Goal: Transaction & Acquisition: Purchase product/service

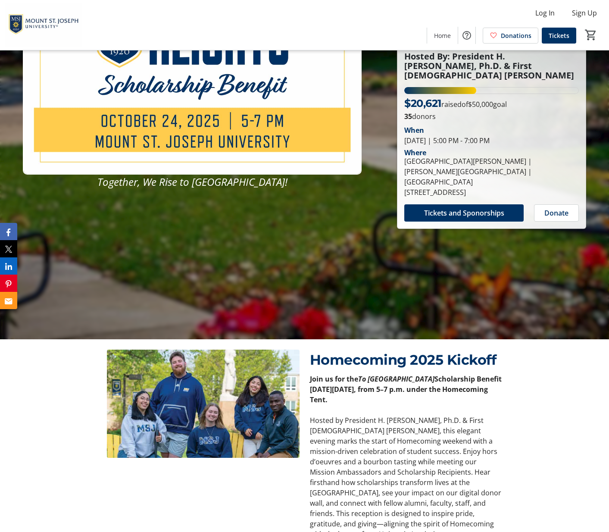
scroll to position [195, 0]
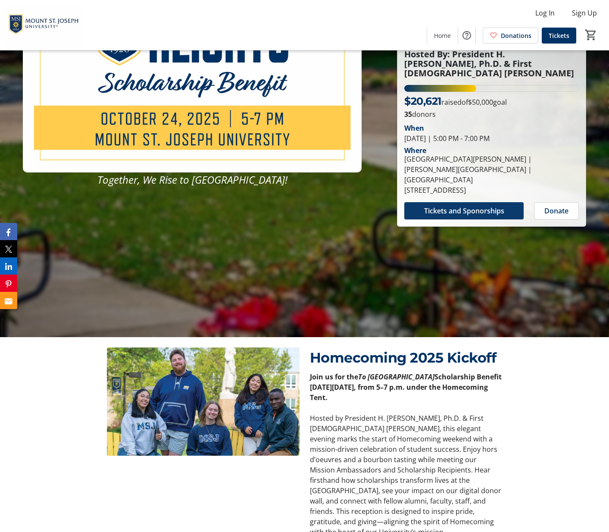
click at [432, 205] on span "Tickets and Sponorships" at bounding box center [464, 210] width 80 height 10
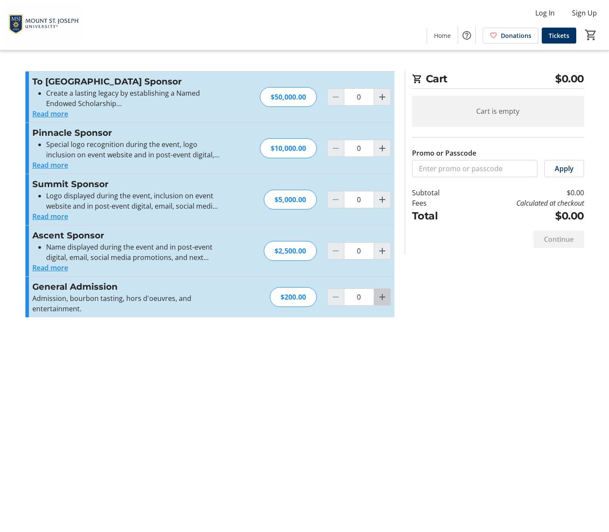
click at [380, 297] on mat-icon "Increment by one" at bounding box center [382, 297] width 10 height 10
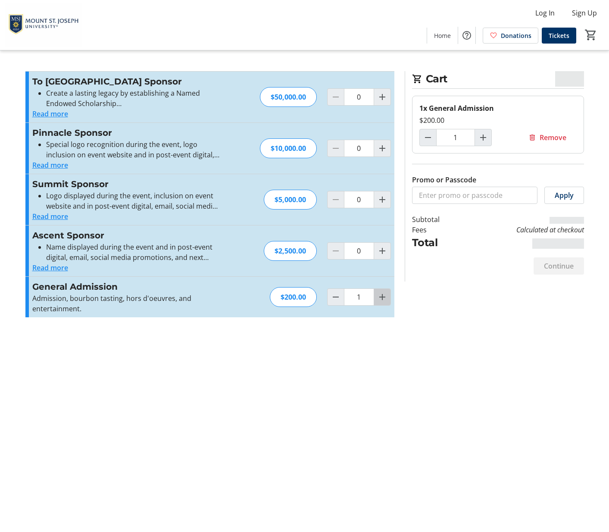
click at [380, 297] on mat-icon "Increment by one" at bounding box center [382, 297] width 10 height 10
type input "2"
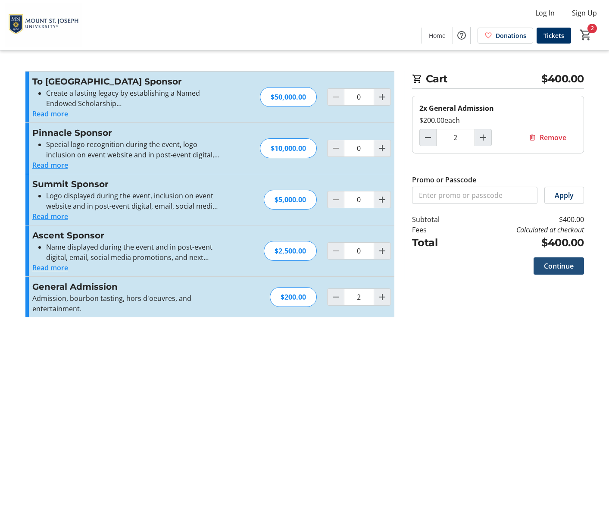
click at [556, 271] on span "Continue" at bounding box center [559, 266] width 30 height 10
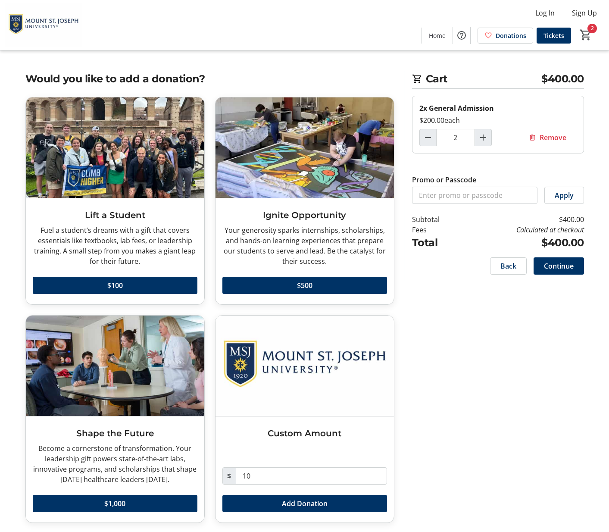
scroll to position [1, 0]
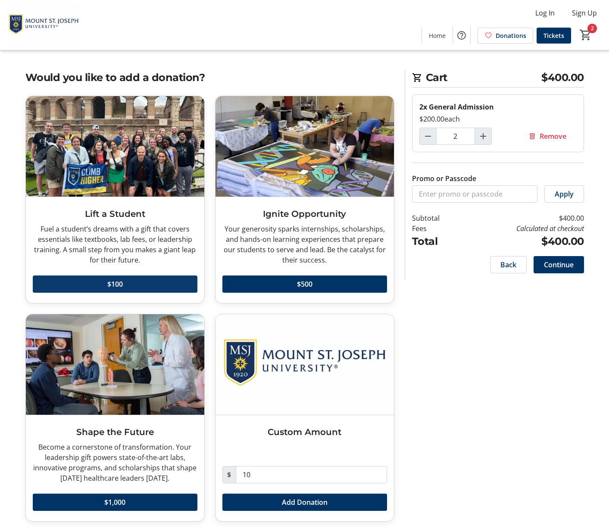
click at [112, 286] on span "$100" at bounding box center [115, 284] width 16 height 10
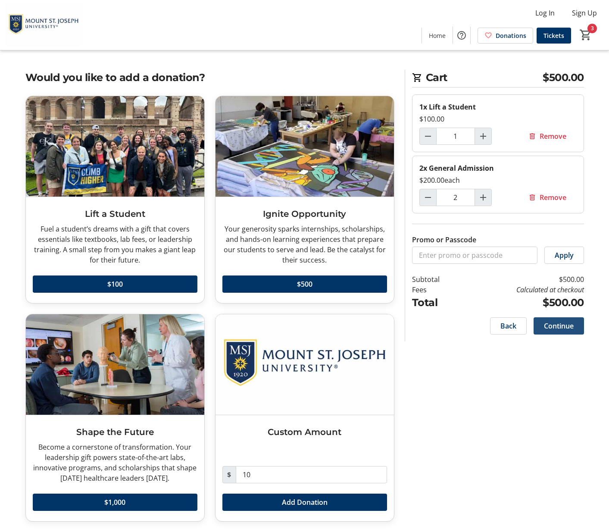
click at [562, 331] on span "Continue" at bounding box center [559, 325] width 30 height 10
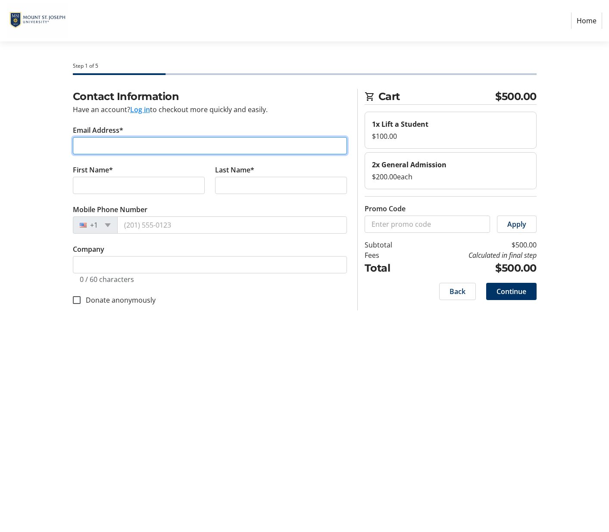
click at [90, 147] on input "Email Address*" at bounding box center [210, 145] width 274 height 17
type input "[EMAIL_ADDRESS][DOMAIN_NAME]"
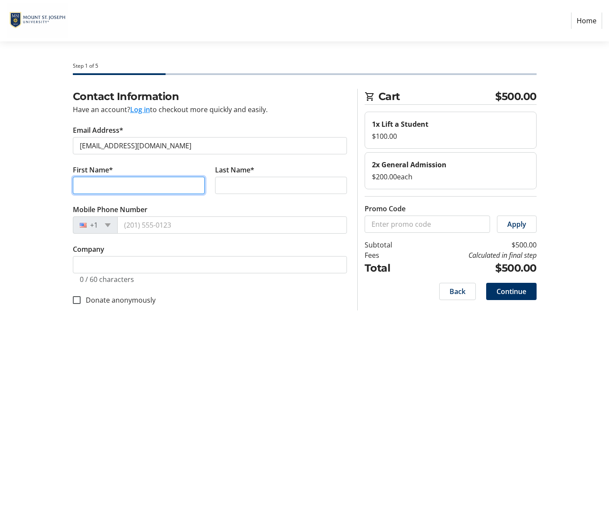
type input "[PERSON_NAME]"
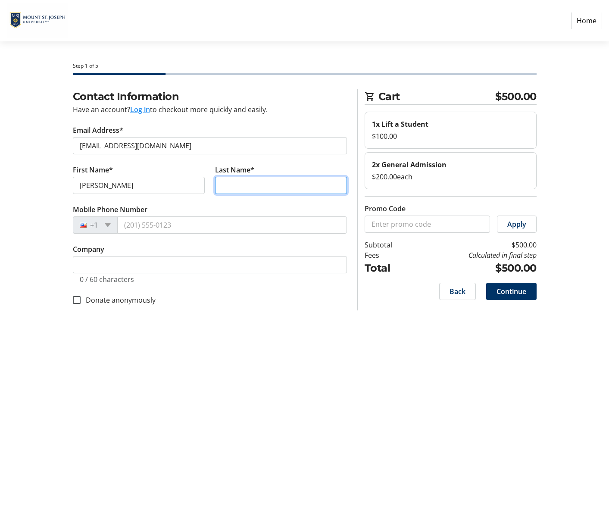
type input "Saluke"
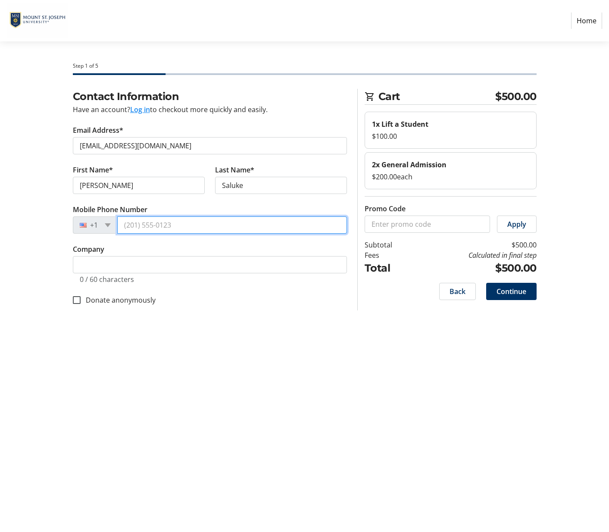
type input "[PHONE_NUMBER]"
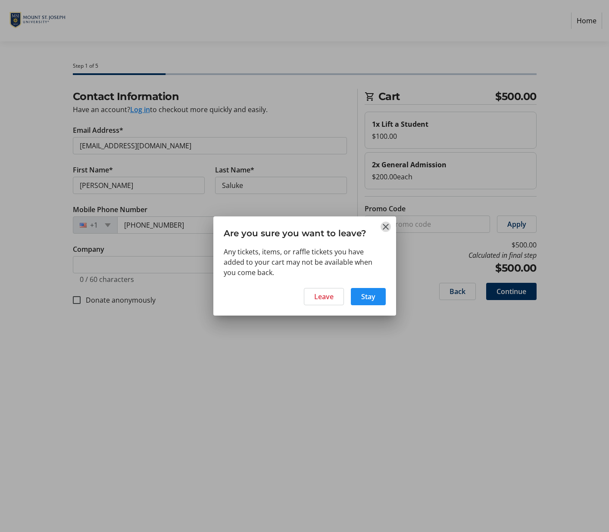
click at [385, 224] on mat-icon "Close" at bounding box center [385, 226] width 10 height 10
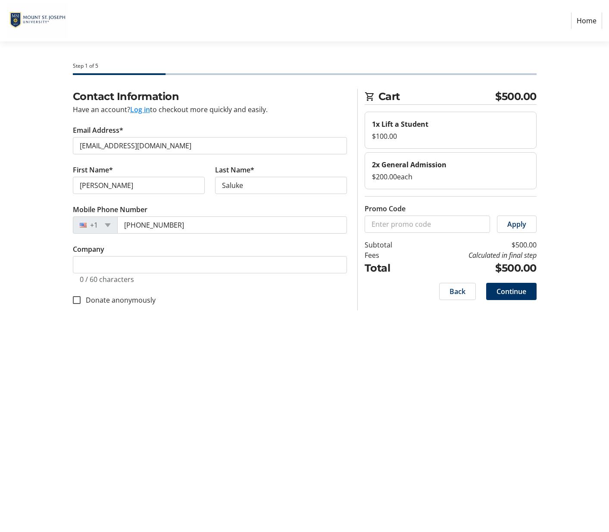
click at [511, 292] on span "Continue" at bounding box center [511, 291] width 30 height 10
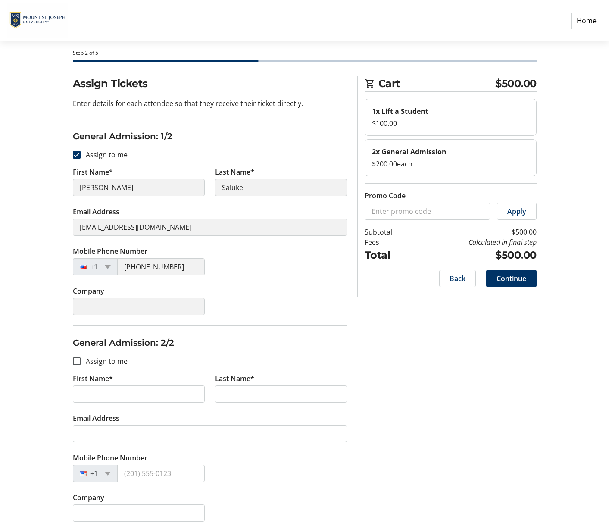
scroll to position [27, 0]
click at [77, 357] on input "Assign to me" at bounding box center [77, 361] width 8 height 8
checkbox input "true"
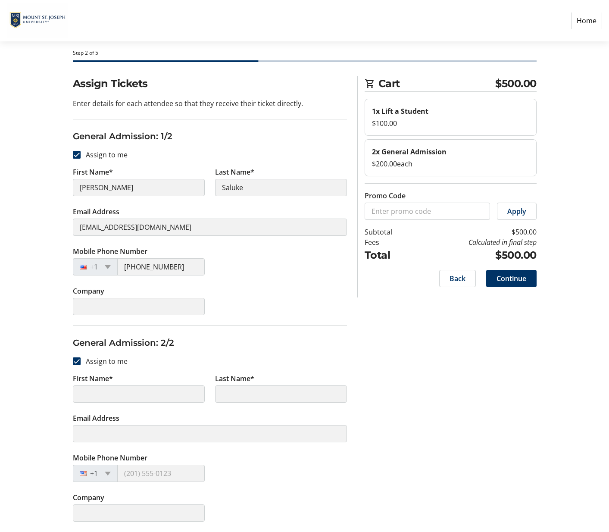
click at [88, 386] on input "First Name*" at bounding box center [139, 393] width 132 height 17
type input "[PERSON_NAME]"
type input "Saluke"
type input "[EMAIL_ADDRESS][DOMAIN_NAME]"
type input "[PHONE_NUMBER]"
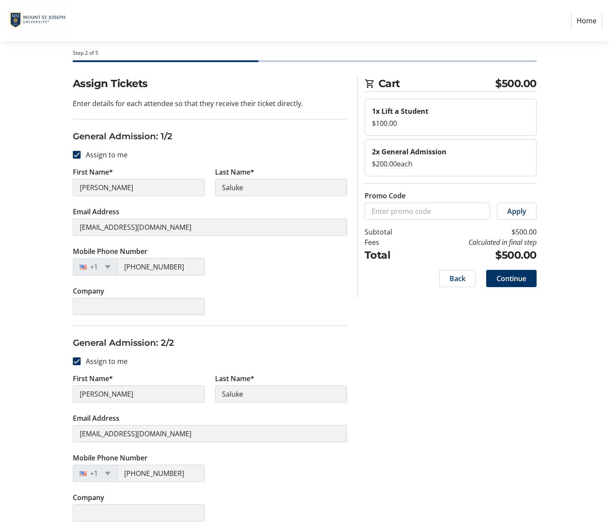
click at [103, 387] on input "[PERSON_NAME]" at bounding box center [139, 393] width 132 height 17
drag, startPoint x: 98, startPoint y: 387, endPoint x: 72, endPoint y: 386, distance: 25.9
click at [72, 386] on tr-form-field "First Name* Ann" at bounding box center [139, 393] width 142 height 40
click at [110, 387] on input "[PERSON_NAME]" at bounding box center [139, 393] width 132 height 17
click at [76, 357] on input "Assign to me" at bounding box center [77, 361] width 8 height 8
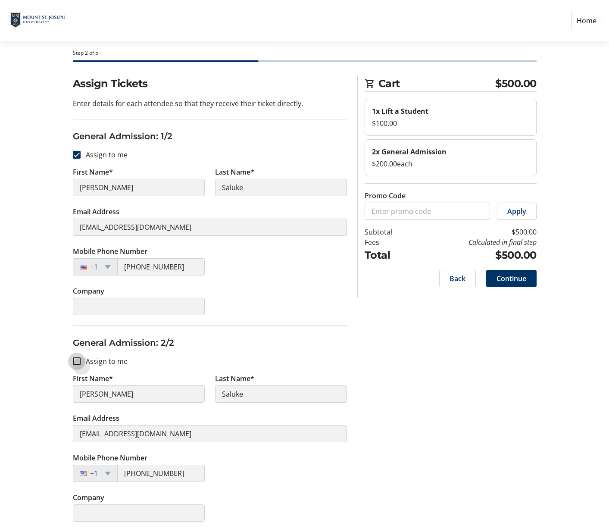
checkbox input "false"
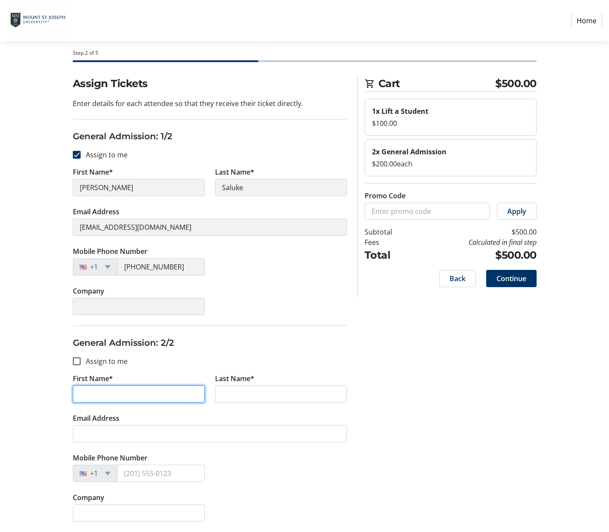
drag, startPoint x: 94, startPoint y: 387, endPoint x: 78, endPoint y: 384, distance: 16.1
click at [78, 385] on input "First Name*" at bounding box center [139, 393] width 132 height 17
type input "Don"
click at [225, 386] on input "Last Name*" at bounding box center [281, 393] width 132 height 17
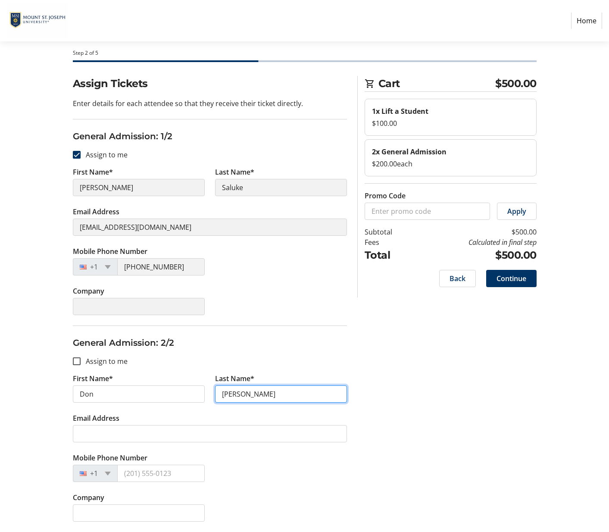
type input "[PERSON_NAME]"
click at [243, 465] on div "Mobile Phone Number +1" at bounding box center [210, 472] width 284 height 40
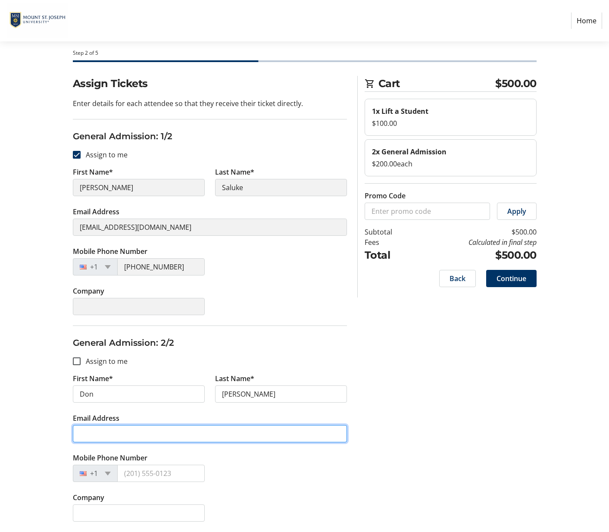
click at [88, 435] on input "Email Address" at bounding box center [210, 433] width 274 height 17
type input "[EMAIL_ADDRESS][DOMAIN_NAME]"
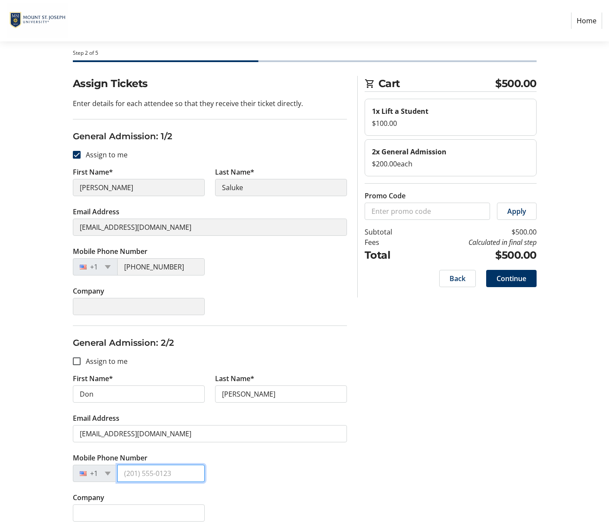
type input "[PHONE_NUMBER]"
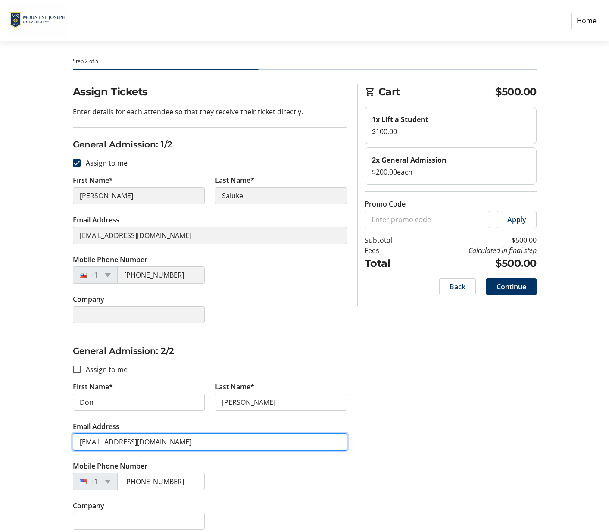
scroll to position [0, 0]
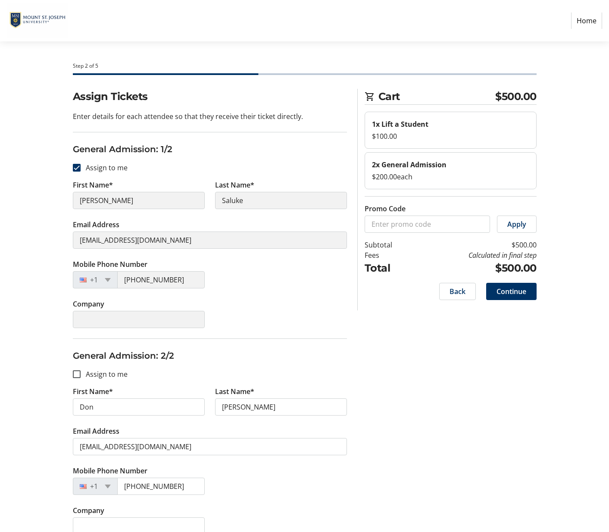
click at [274, 309] on div "Company" at bounding box center [210, 319] width 284 height 40
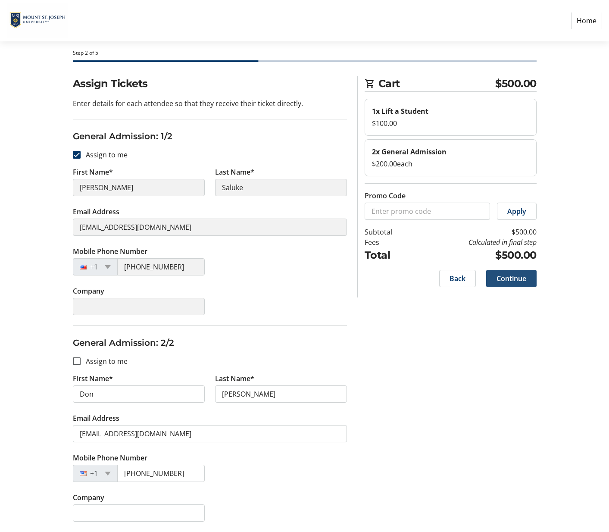
click at [513, 273] on span "Continue" at bounding box center [511, 278] width 30 height 10
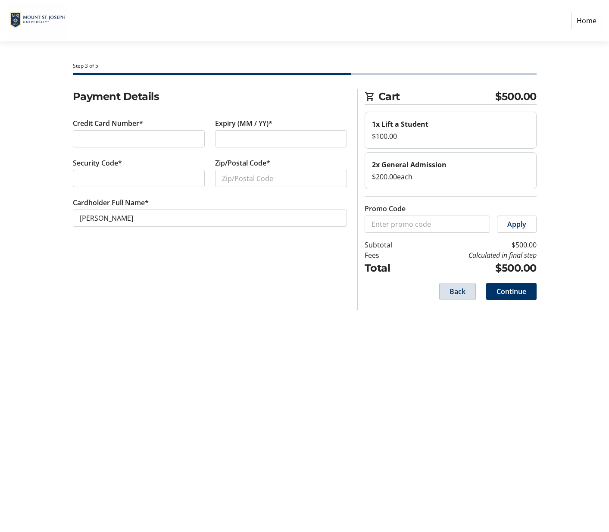
click at [453, 291] on span "Back" at bounding box center [457, 291] width 16 height 10
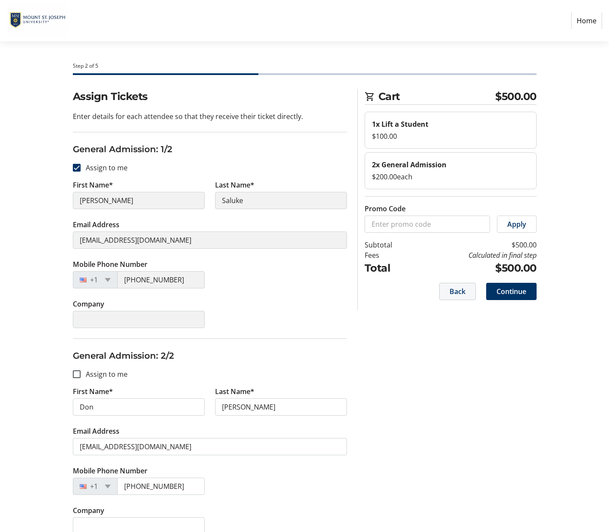
click at [452, 292] on span "Back" at bounding box center [457, 291] width 16 height 10
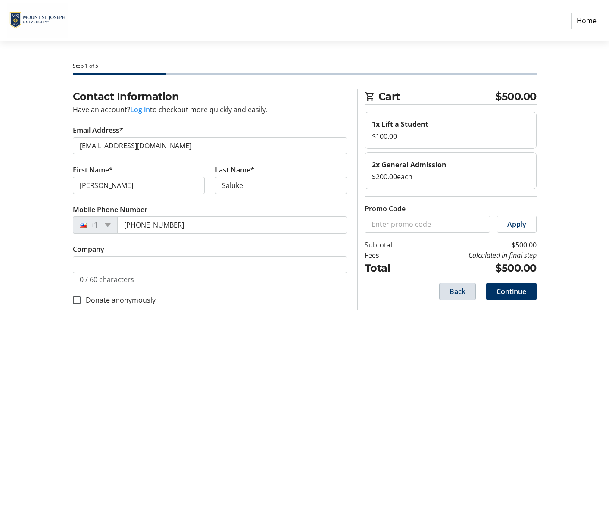
click at [450, 294] on span "Back" at bounding box center [457, 291] width 16 height 10
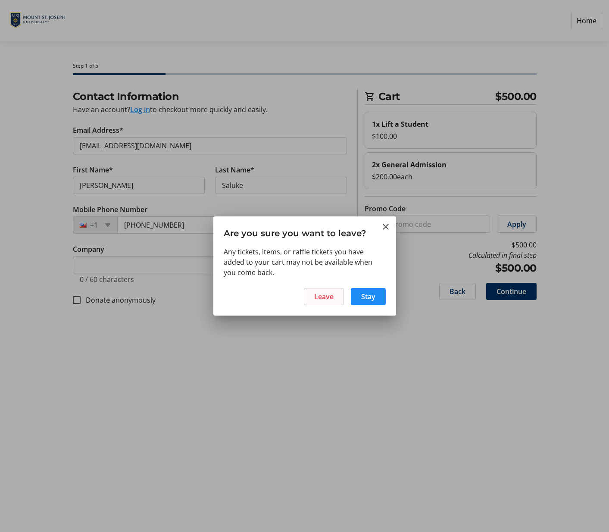
click at [323, 300] on span "Leave" at bounding box center [323, 296] width 19 height 10
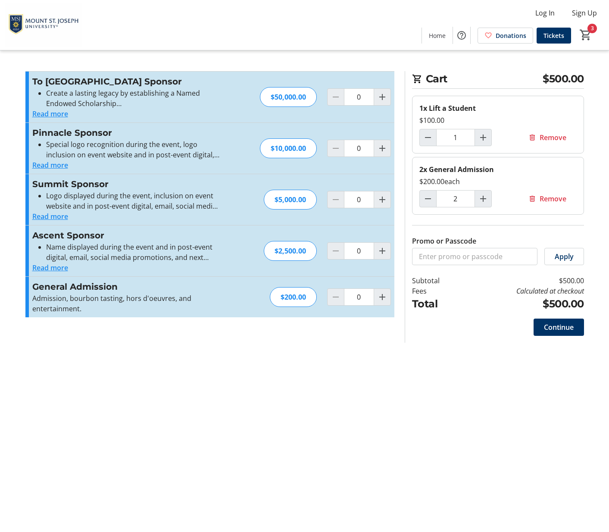
type input "2"
click at [554, 332] on span "Continue" at bounding box center [559, 327] width 30 height 10
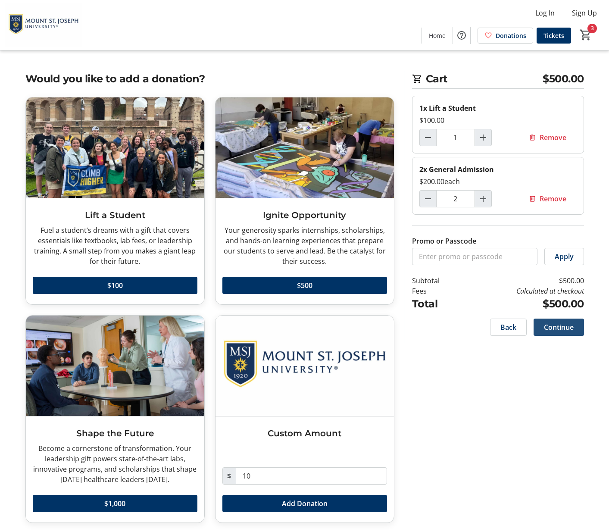
click at [553, 332] on span "Continue" at bounding box center [559, 327] width 30 height 10
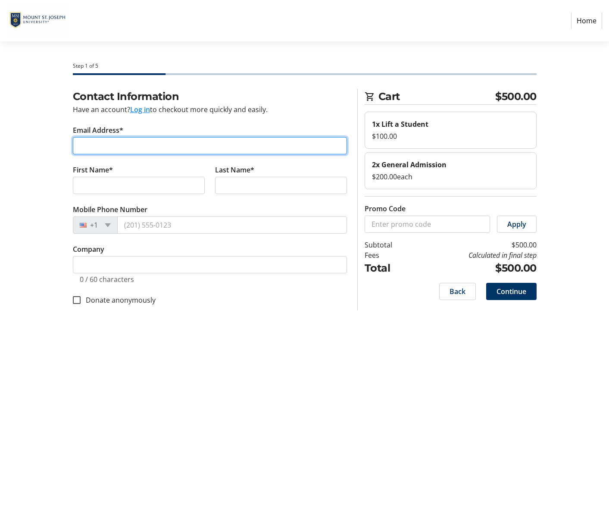
click at [86, 142] on input "Email Address*" at bounding box center [210, 145] width 274 height 17
type input "[EMAIL_ADDRESS][DOMAIN_NAME]"
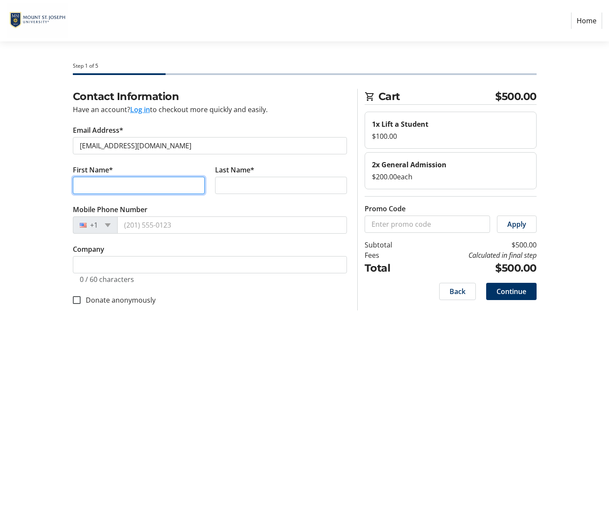
type input "[PERSON_NAME]"
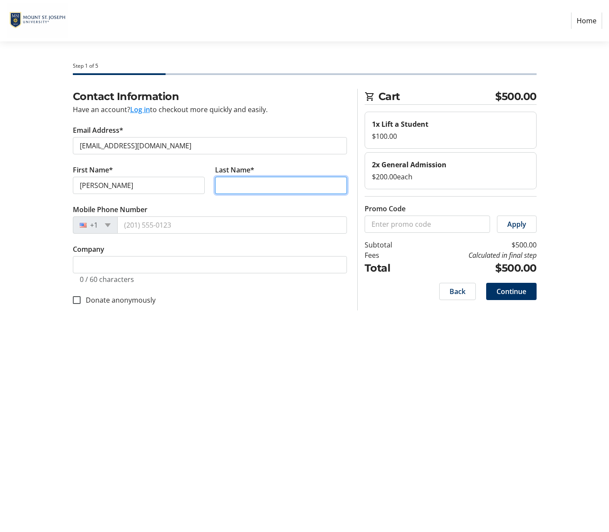
type input "Saluke"
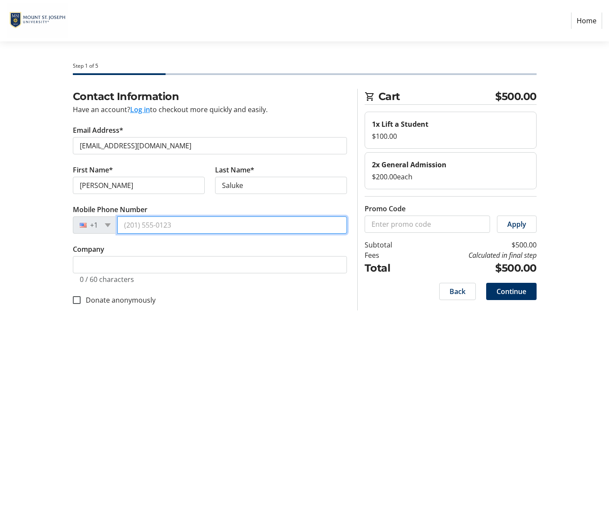
type input "[PHONE_NUMBER]"
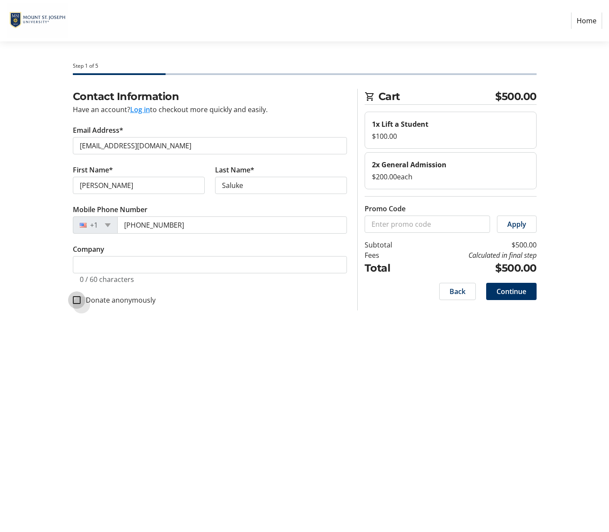
click at [77, 304] on input "Donate anonymously" at bounding box center [77, 300] width 8 height 8
checkbox input "true"
click at [501, 291] on span "Continue" at bounding box center [511, 291] width 30 height 10
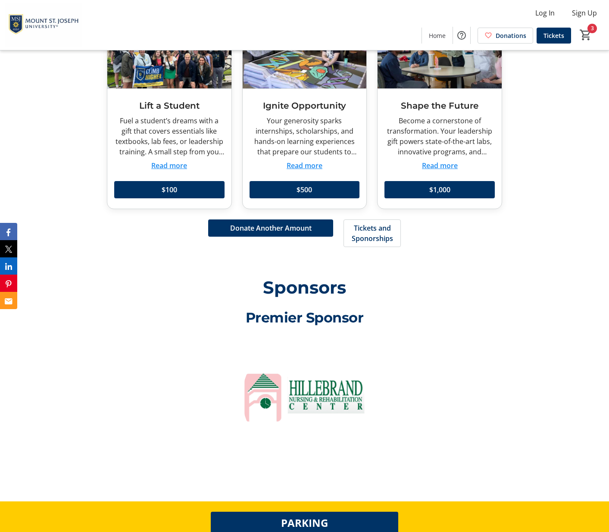
scroll to position [1335, 0]
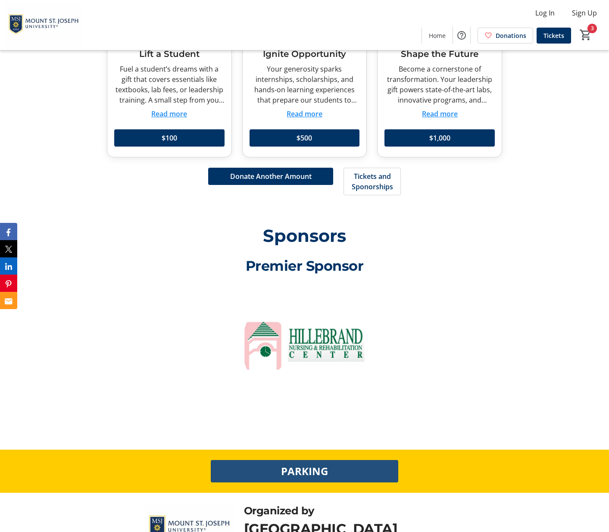
click at [298, 463] on span "PARKING" at bounding box center [304, 471] width 47 height 16
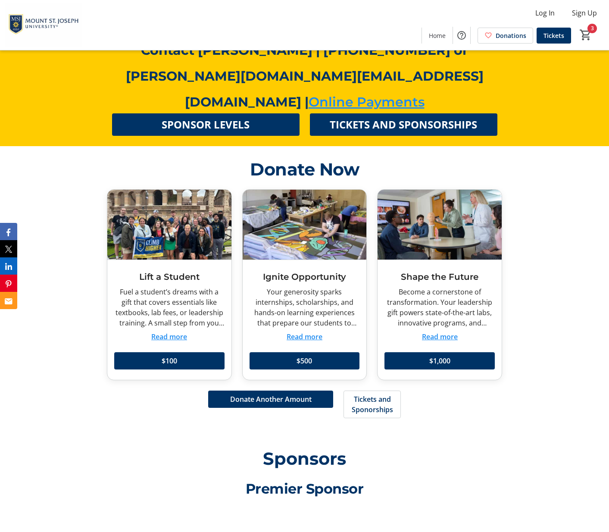
scroll to position [1112, 0]
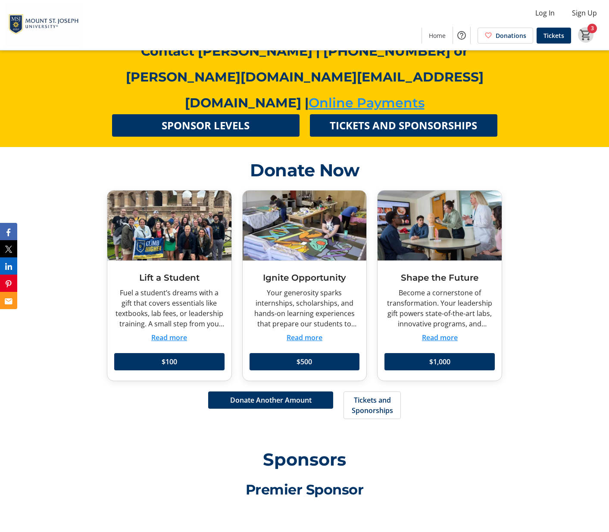
click at [585, 34] on mat-icon "3" at bounding box center [585, 34] width 13 height 13
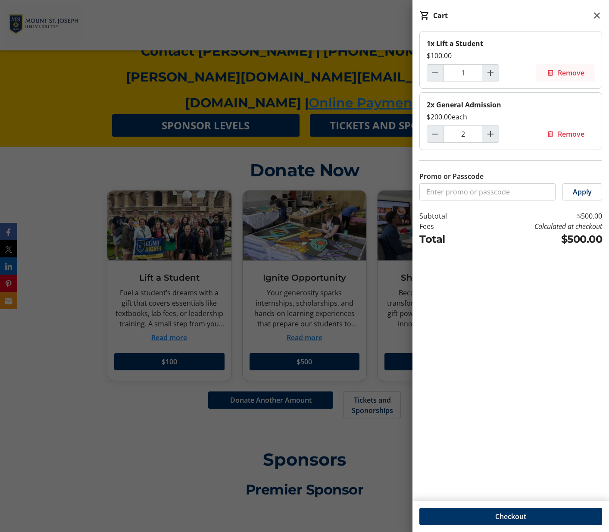
click at [552, 77] on mat-icon at bounding box center [550, 73] width 8 height 8
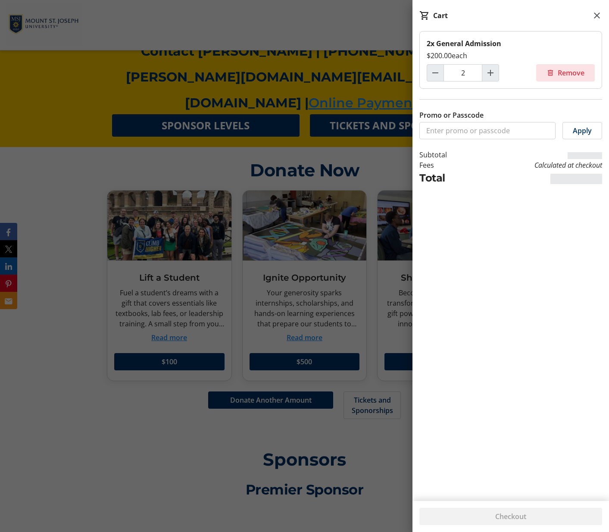
click at [550, 76] on mat-icon at bounding box center [550, 73] width 8 height 8
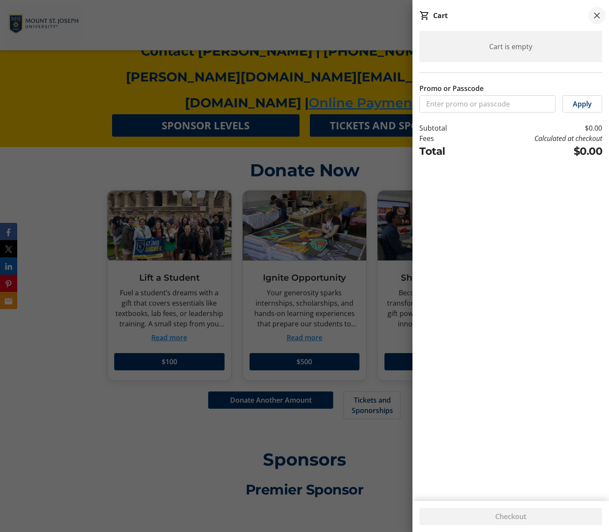
click at [597, 16] on mat-icon at bounding box center [596, 15] width 10 height 10
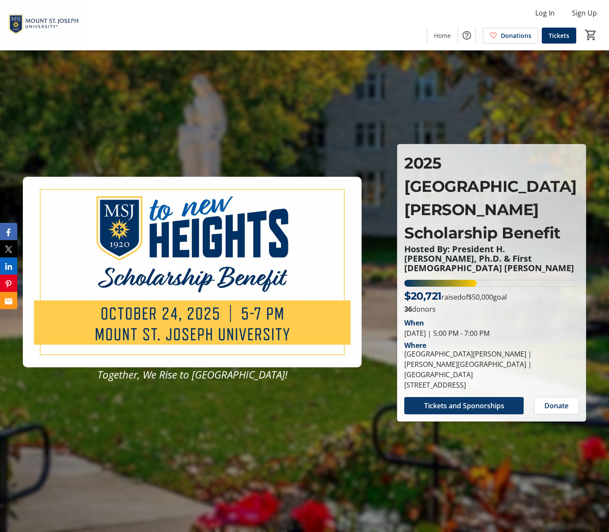
click at [439, 400] on span "Tickets and Sponorships" at bounding box center [464, 405] width 80 height 10
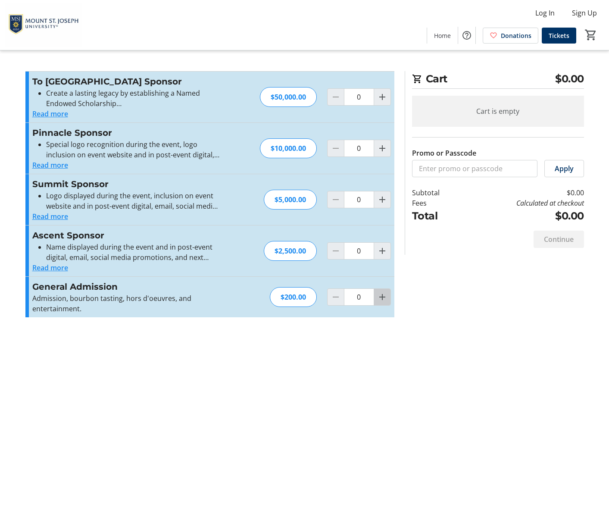
click at [377, 296] on mat-icon "Increment by one" at bounding box center [382, 297] width 10 height 10
type input "2"
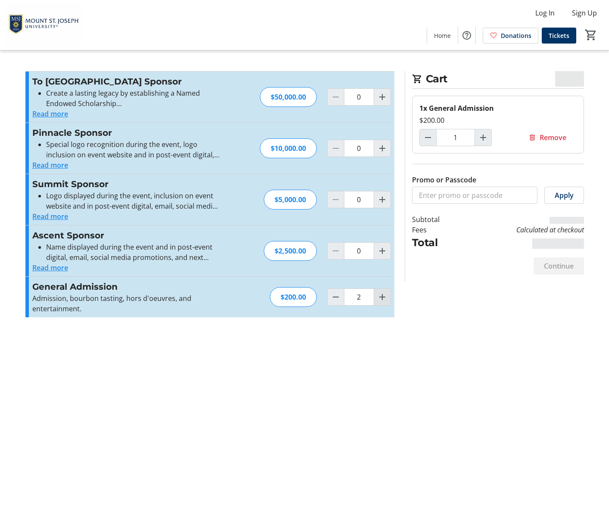
type input "2"
click at [546, 271] on span "Continue" at bounding box center [559, 266] width 30 height 10
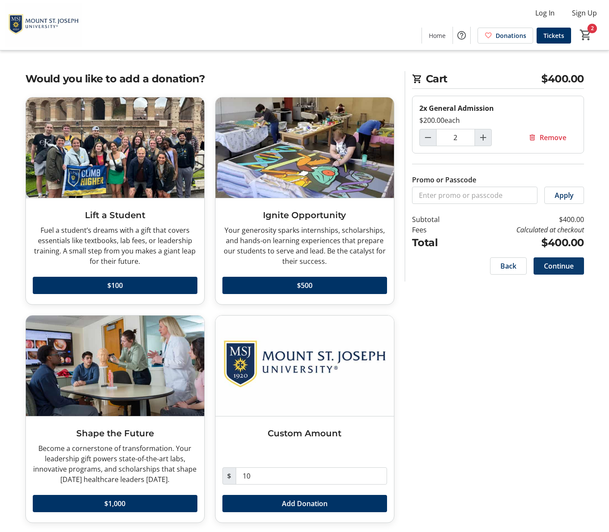
click at [554, 271] on span "Continue" at bounding box center [559, 266] width 30 height 10
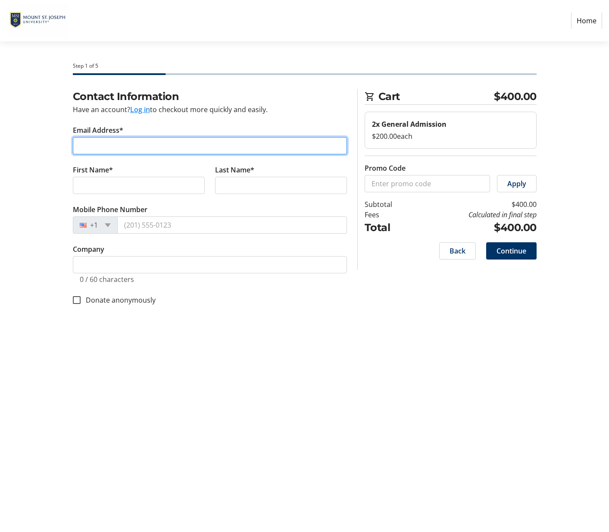
click at [100, 147] on input "Email Address*" at bounding box center [210, 145] width 274 height 17
type input "[EMAIL_ADDRESS][DOMAIN_NAME]"
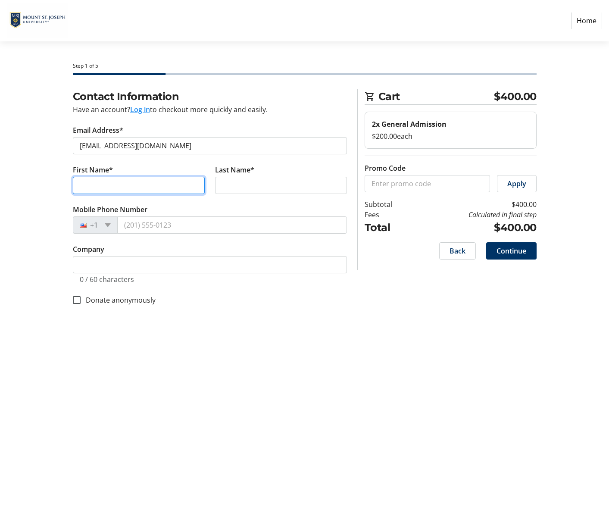
type input "[PERSON_NAME]"
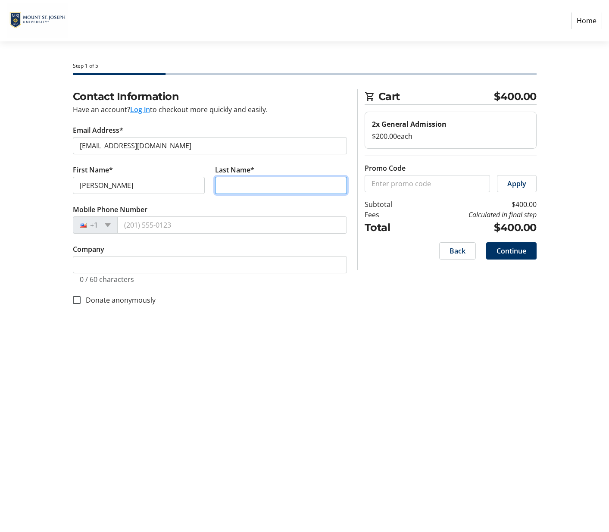
type input "Saluke"
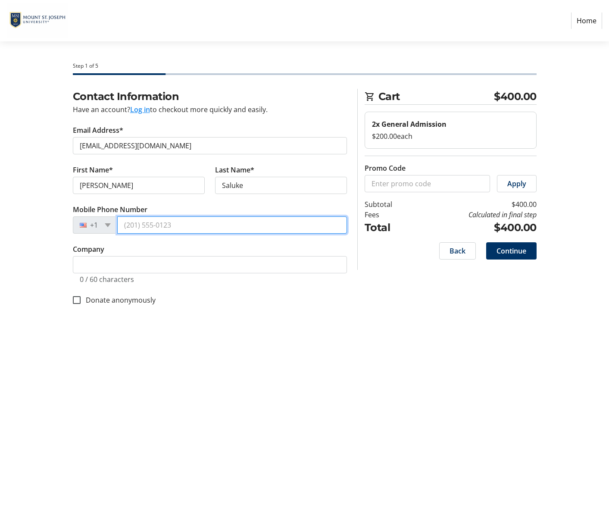
type input "[PHONE_NUMBER]"
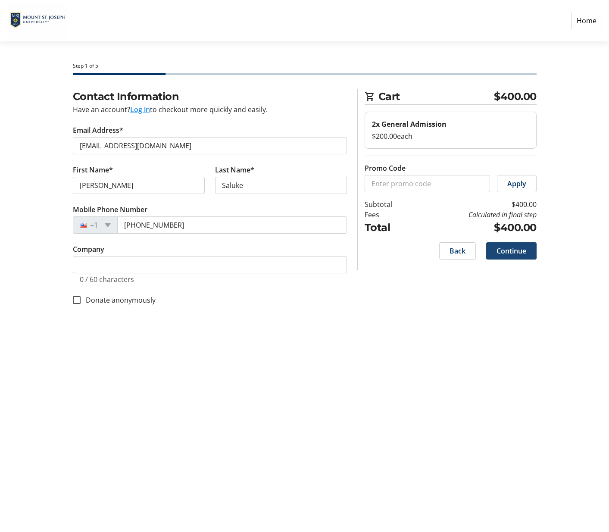
click at [502, 254] on span "Continue" at bounding box center [511, 251] width 30 height 10
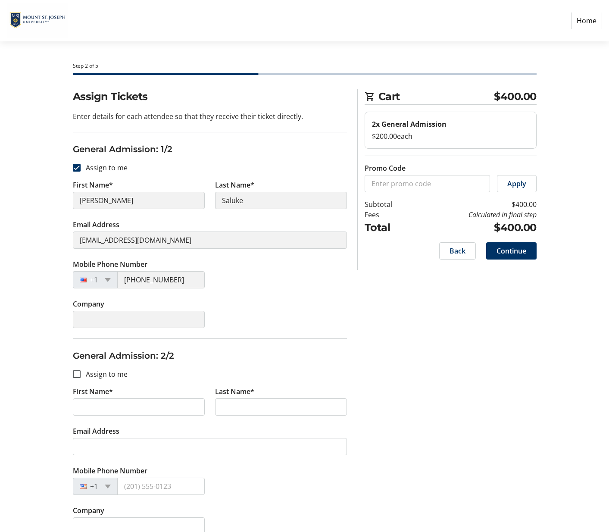
scroll to position [15, 0]
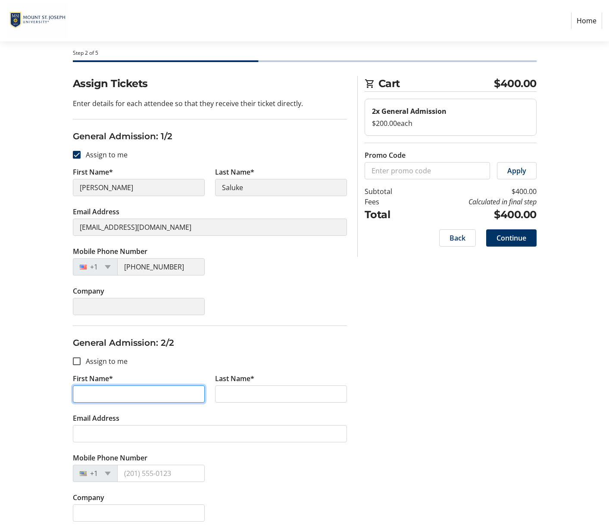
click at [84, 394] on input "First Name*" at bounding box center [139, 393] width 132 height 17
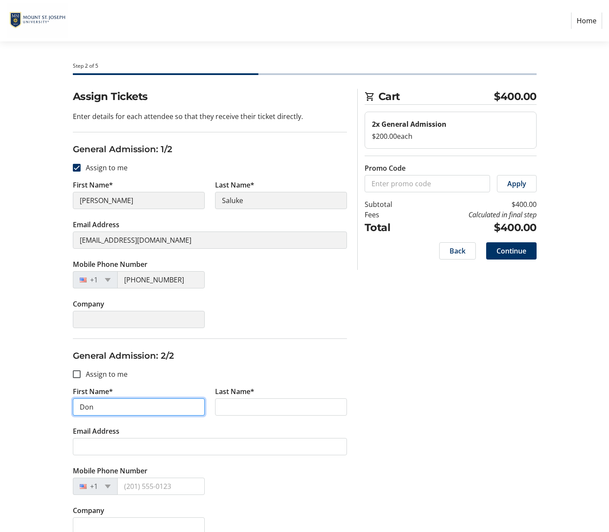
type input "Don"
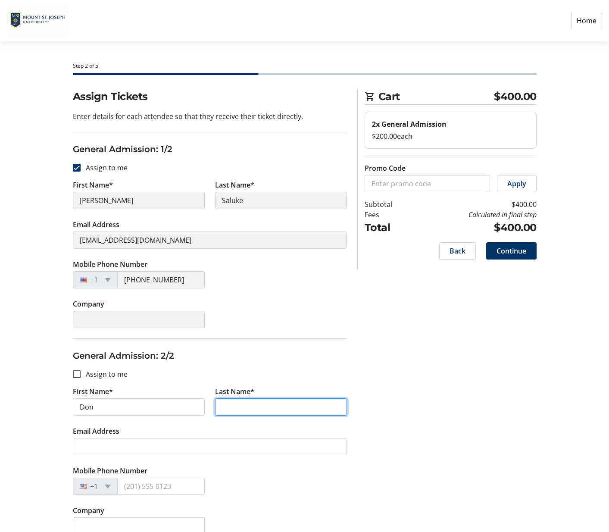
click at [225, 415] on input "Last Name*" at bounding box center [281, 406] width 132 height 17
type input "[PERSON_NAME]"
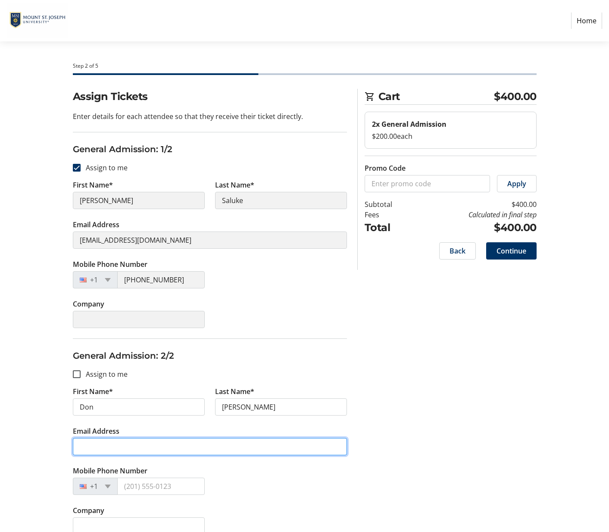
click at [109, 455] on input "Email Address" at bounding box center [210, 446] width 274 height 17
type input "[EMAIL_ADDRESS][DOMAIN_NAME]"
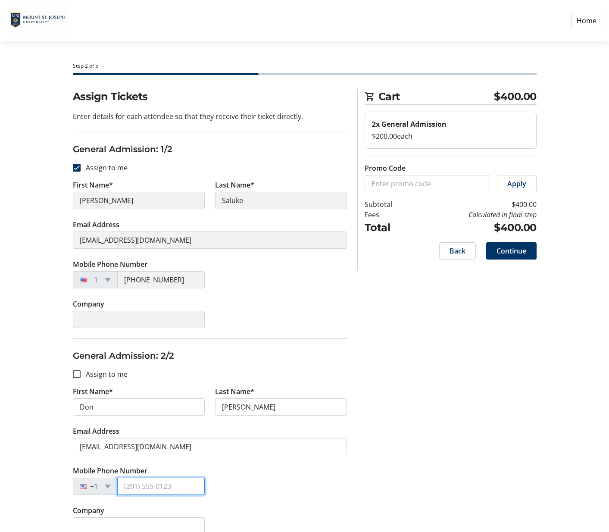
type input "[PHONE_NUMBER]"
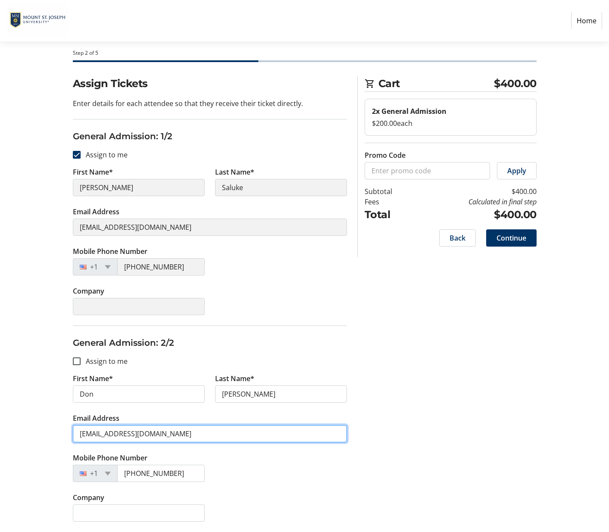
scroll to position [27, 0]
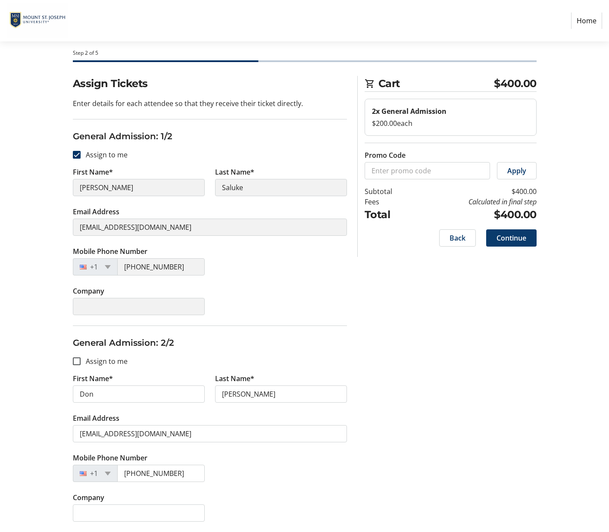
click at [501, 233] on span "Continue" at bounding box center [511, 238] width 30 height 10
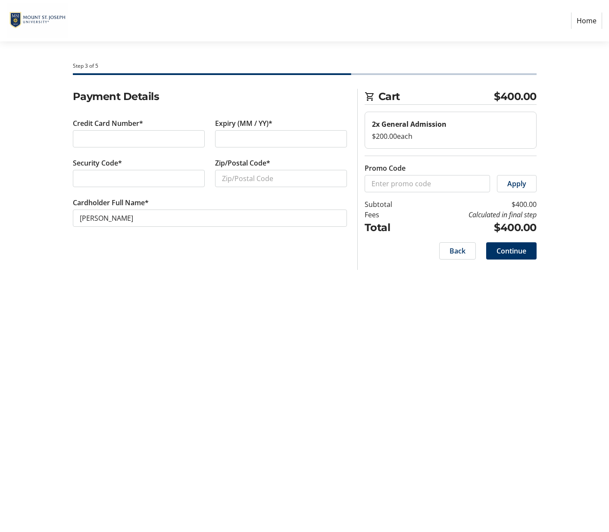
click at [78, 138] on div at bounding box center [139, 138] width 132 height 17
click at [220, 139] on div at bounding box center [281, 138] width 132 height 17
click at [225, 178] on input "Zip/Postal Code*" at bounding box center [281, 178] width 132 height 17
type input "45206"
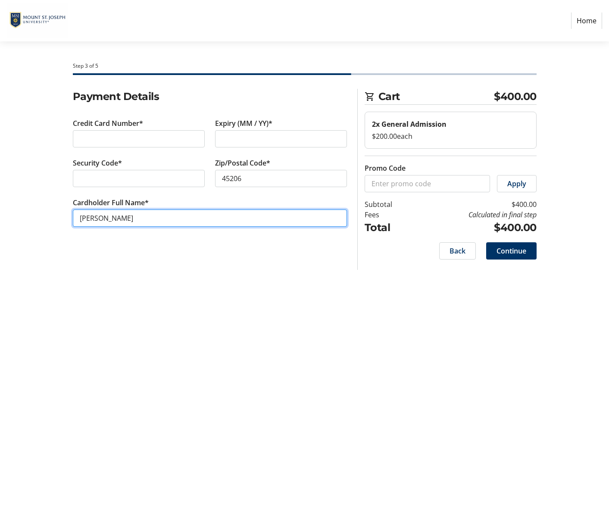
click at [95, 218] on input "[PERSON_NAME]" at bounding box center [210, 217] width 274 height 17
type input "[PERSON_NAME]"
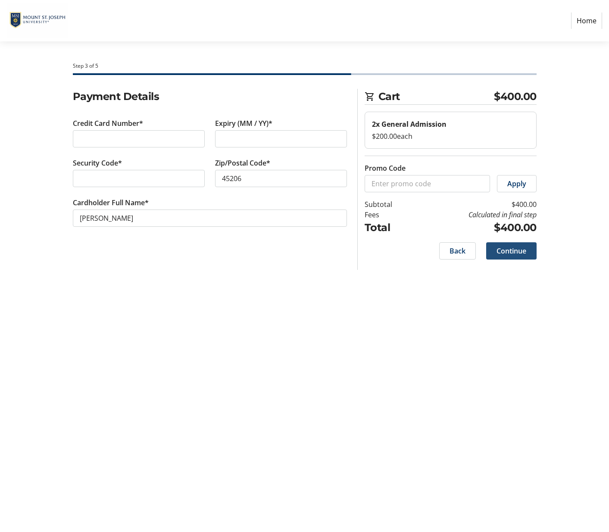
click at [514, 253] on span "Continue" at bounding box center [511, 251] width 30 height 10
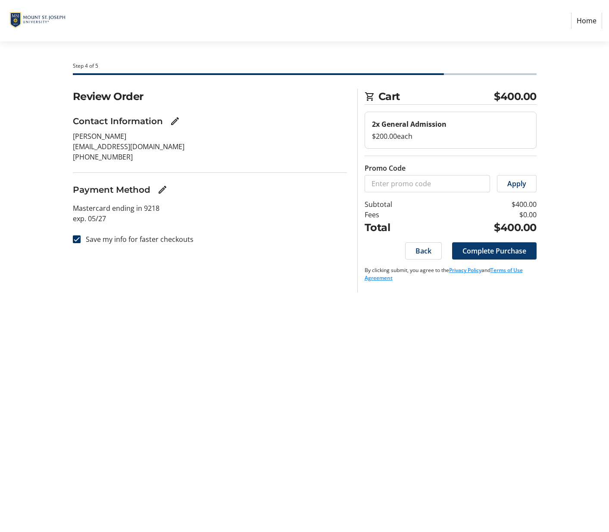
click at [494, 252] on span "Complete Purchase" at bounding box center [494, 251] width 64 height 10
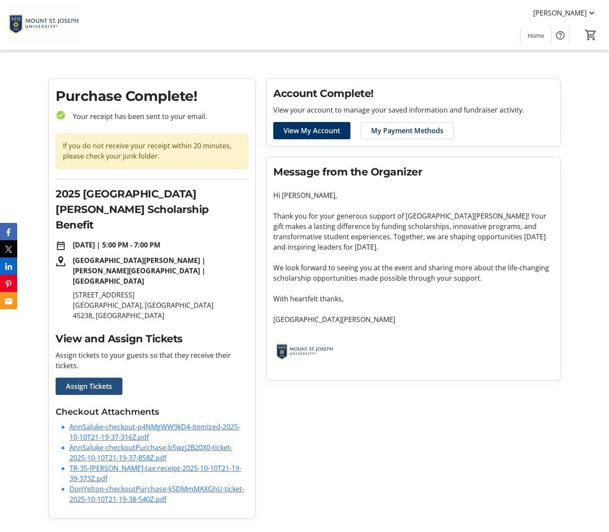
click at [103, 381] on span "Assign Tickets" at bounding box center [89, 386] width 46 height 10
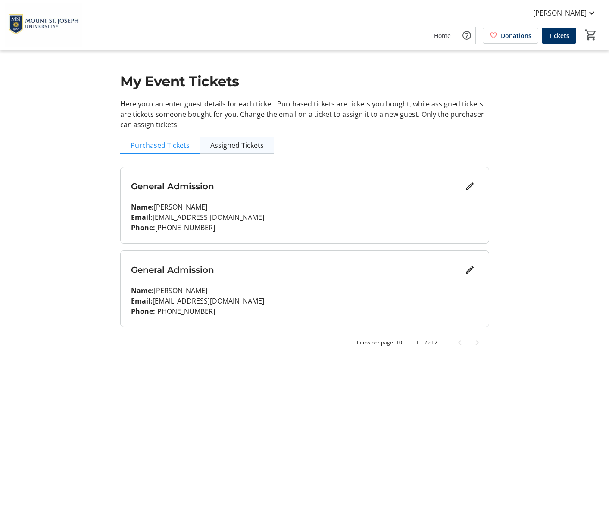
click at [242, 144] on span "Assigned Tickets" at bounding box center [236, 145] width 53 height 7
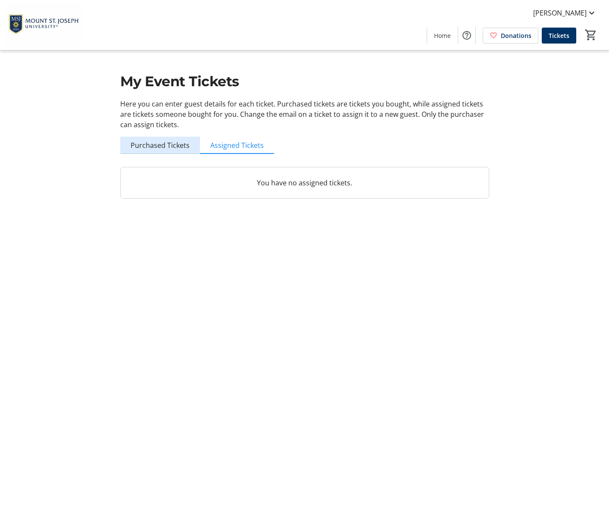
click at [165, 146] on span "Purchased Tickets" at bounding box center [160, 145] width 59 height 7
